Goal: Task Accomplishment & Management: Use online tool/utility

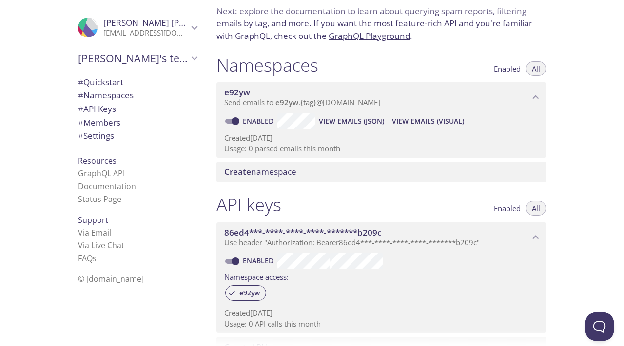
scroll to position [72, 0]
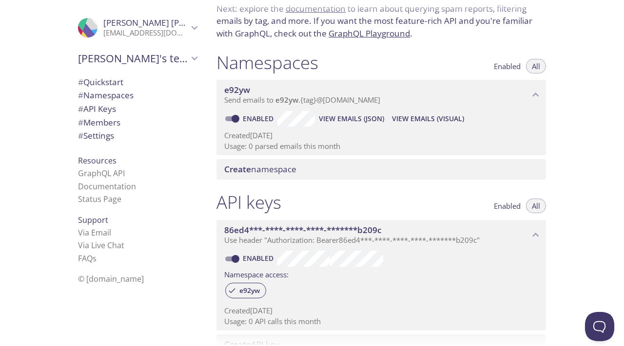
click at [265, 175] on div "Create namespace" at bounding box center [380, 169] width 329 height 20
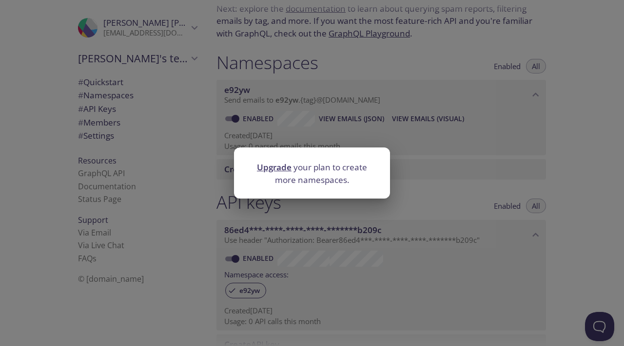
click at [443, 177] on div "Upgrade your plan to create more namespaces." at bounding box center [312, 173] width 624 height 346
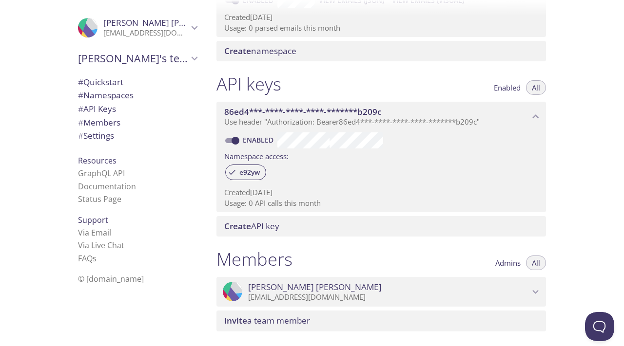
scroll to position [195, 0]
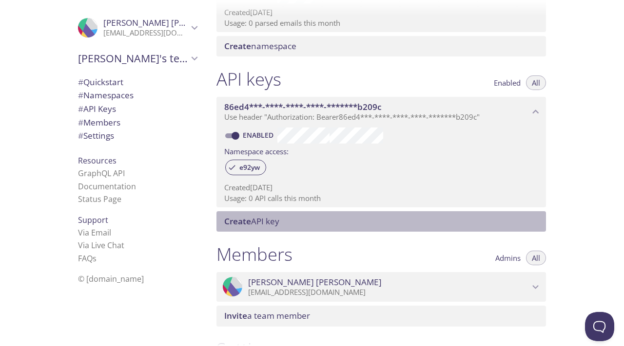
click at [245, 220] on span "Create" at bounding box center [237, 221] width 27 height 11
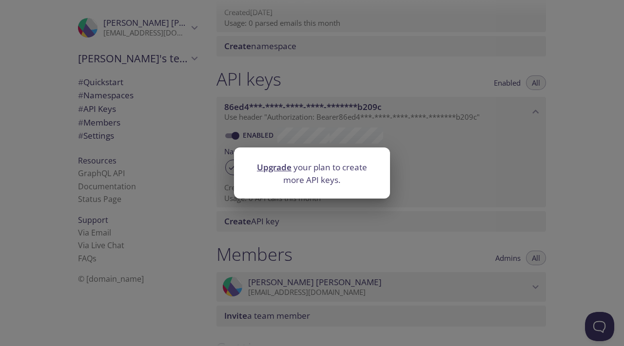
click at [398, 186] on div "Upgrade your plan to create more API keys." at bounding box center [312, 173] width 624 height 346
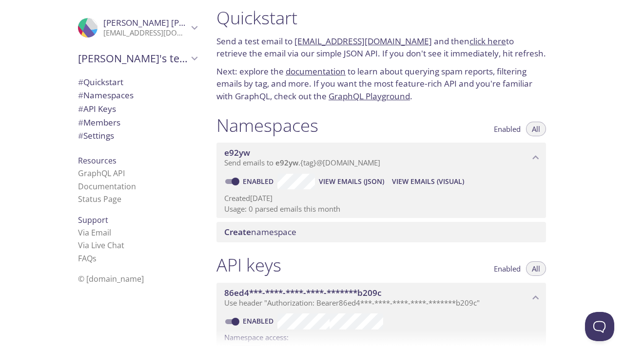
scroll to position [0, 0]
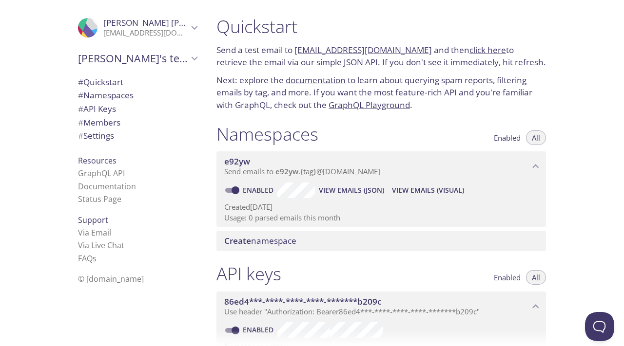
click at [400, 192] on span "View Emails (Visual)" at bounding box center [428, 191] width 72 height 12
click at [350, 187] on span "View Emails (JSON)" at bounding box center [351, 191] width 65 height 12
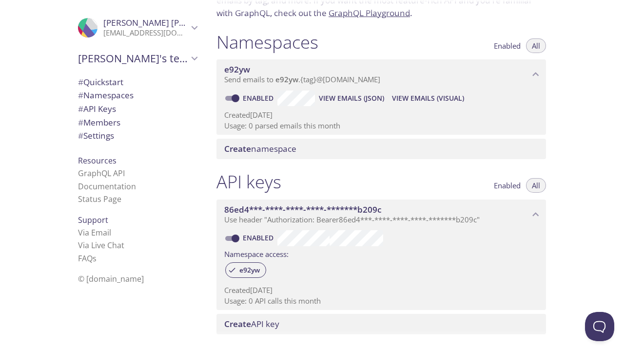
scroll to position [92, 0]
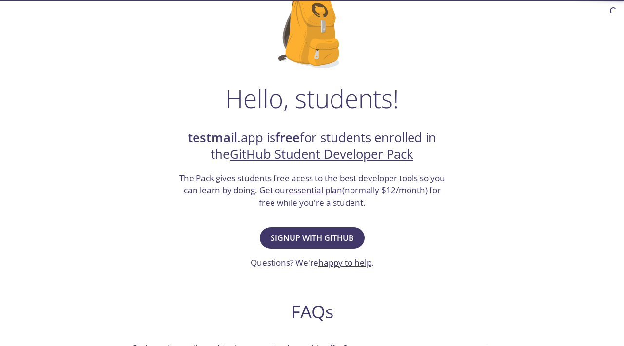
scroll to position [83, 0]
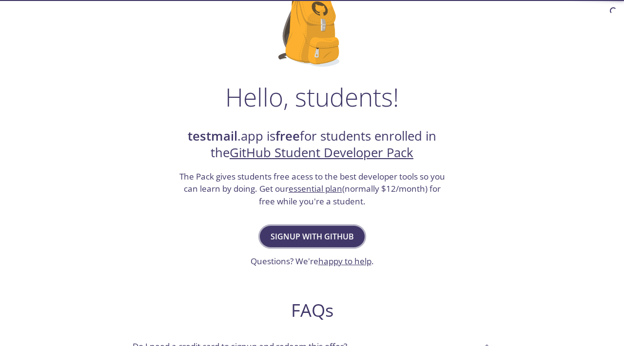
click at [329, 238] on span "Signup with GitHub" at bounding box center [311, 237] width 83 height 14
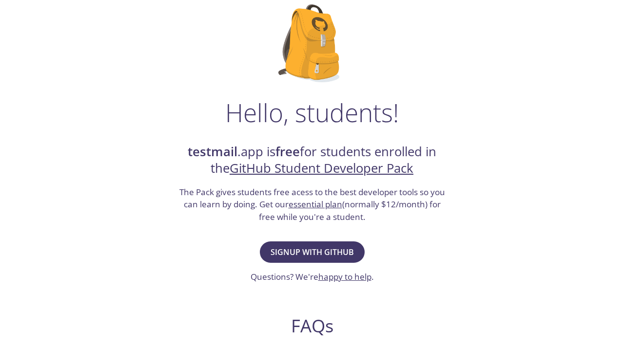
scroll to position [81, 0]
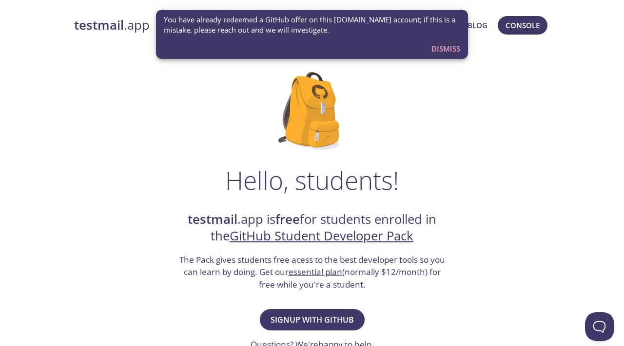
click at [450, 48] on span "Dismiss" at bounding box center [445, 48] width 29 height 13
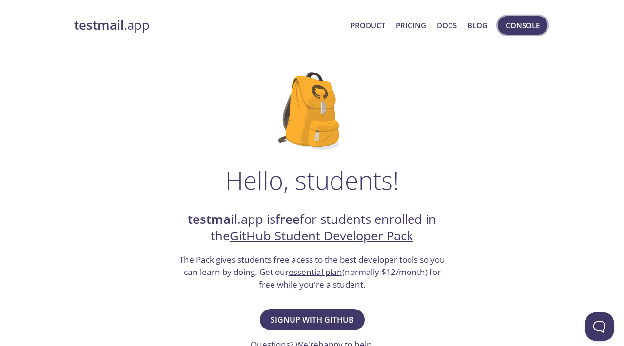
click at [516, 23] on span "Console" at bounding box center [522, 25] width 34 height 13
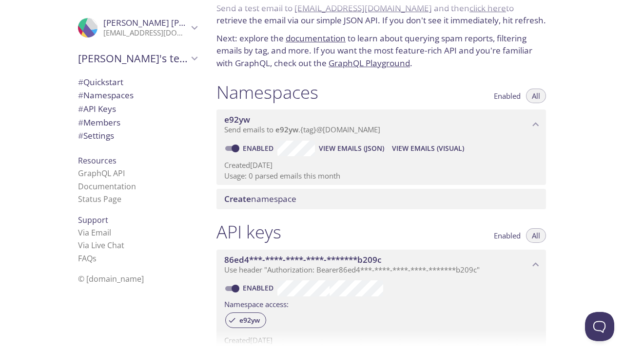
scroll to position [53, 0]
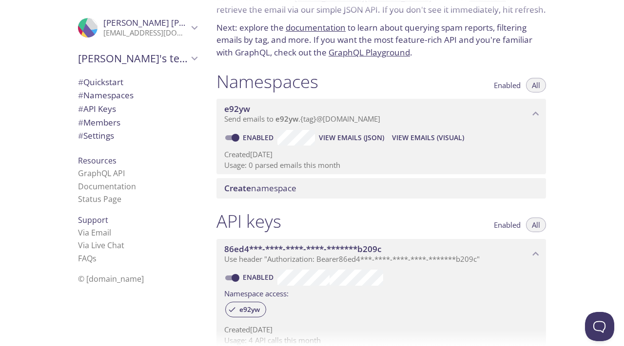
click at [267, 190] on span "Create namespace" at bounding box center [260, 188] width 72 height 11
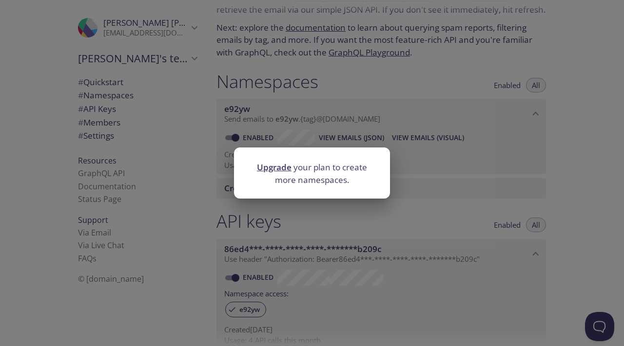
click at [363, 209] on div "Upgrade your plan to create more namespaces." at bounding box center [312, 173] width 624 height 346
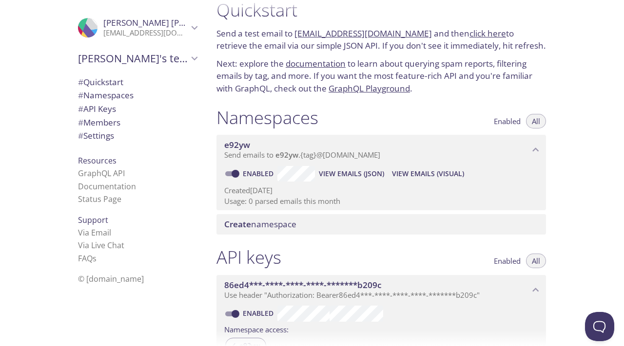
scroll to position [7, 0]
